Goal: Information Seeking & Learning: Find specific fact

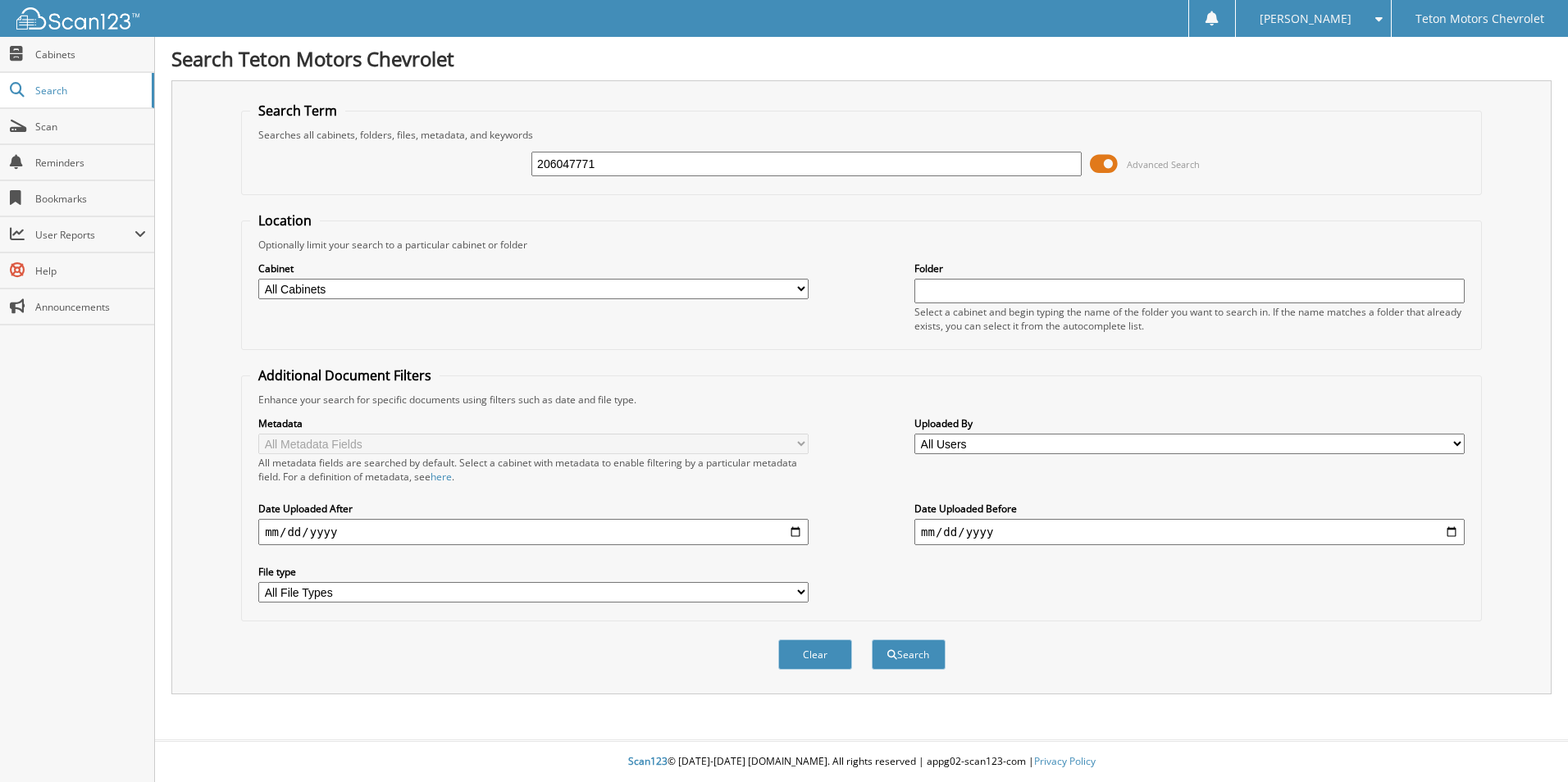
type input "206047771"
click at [872, 640] on button "Search" at bounding box center [908, 655] width 74 height 30
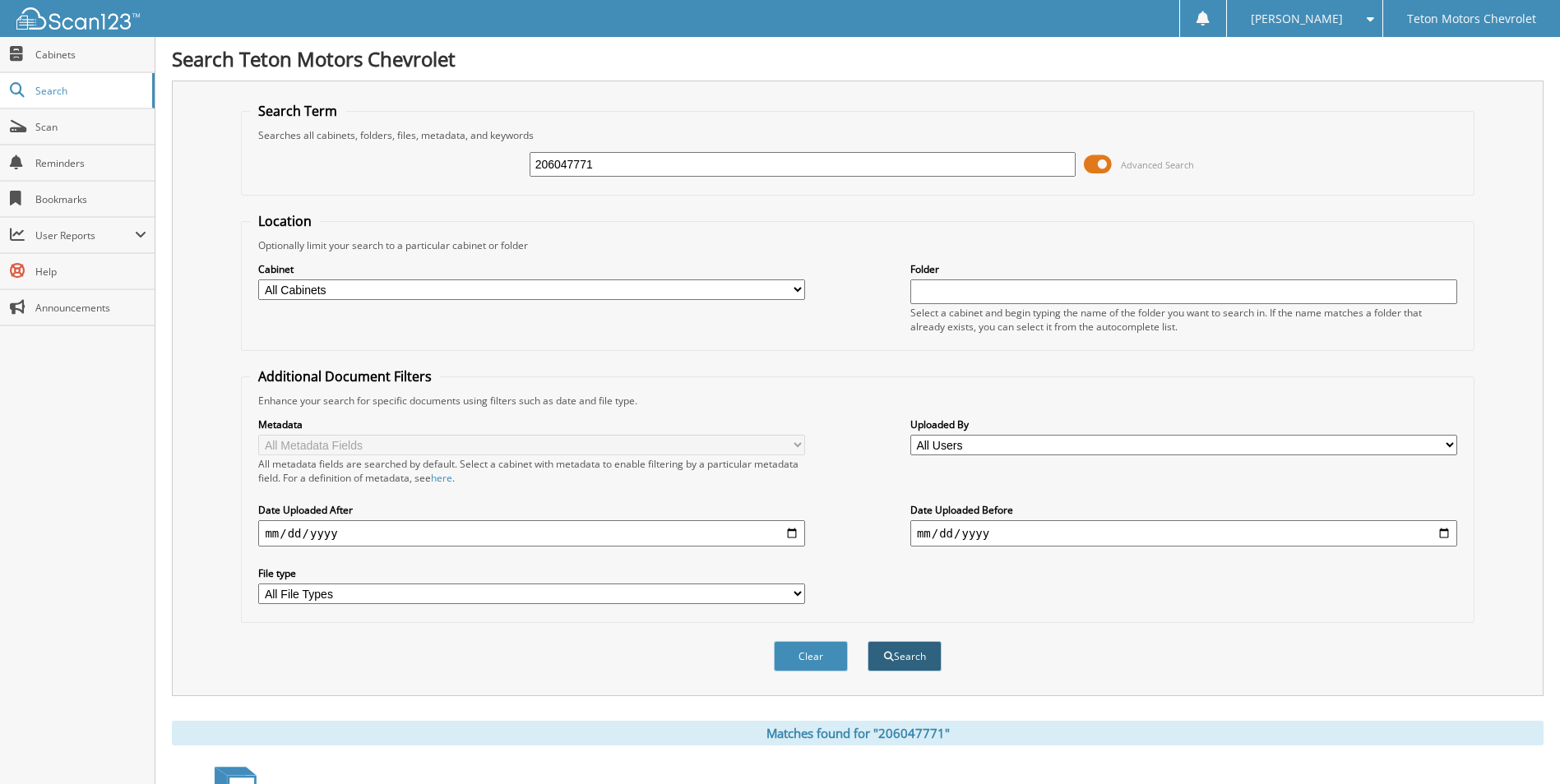
click at [920, 645] on button "Search" at bounding box center [904, 656] width 74 height 30
